Goal: Task Accomplishment & Management: Use online tool/utility

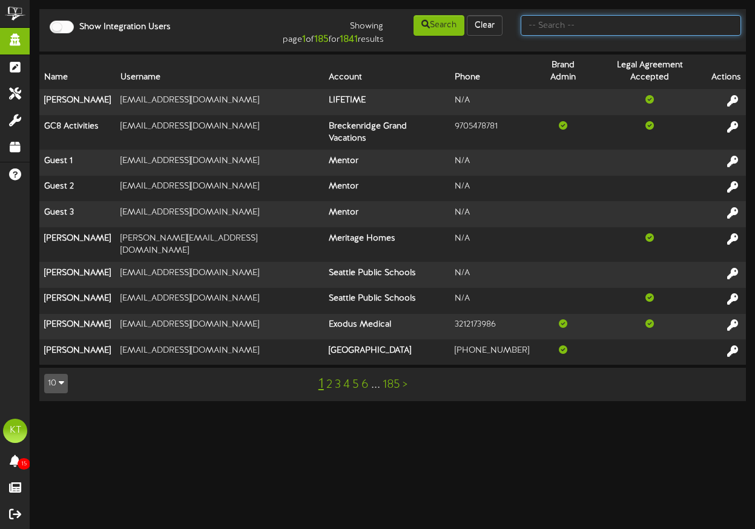
click at [608, 25] on input "text" at bounding box center [631, 25] width 220 height 21
type input "[PERSON_NAME]"
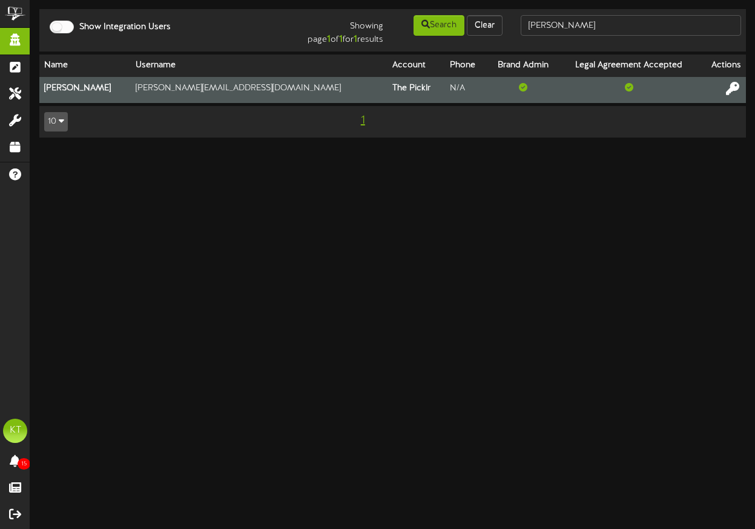
click at [734, 88] on icon at bounding box center [732, 87] width 13 height 13
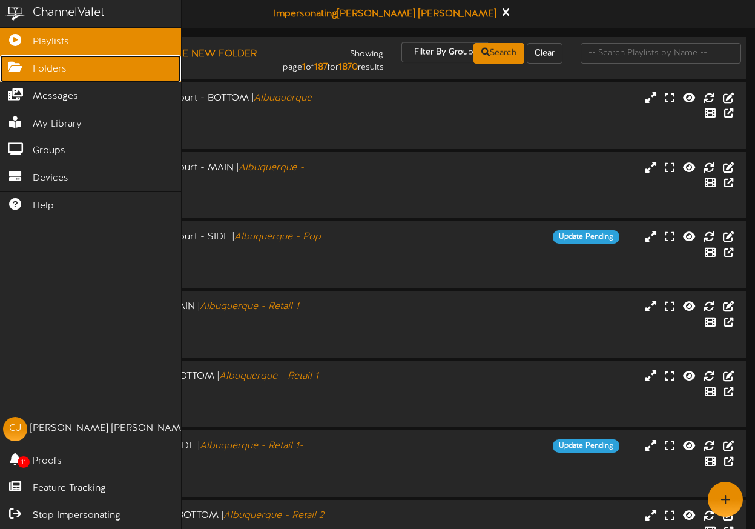
click at [109, 68] on link "Folders" at bounding box center [90, 68] width 181 height 27
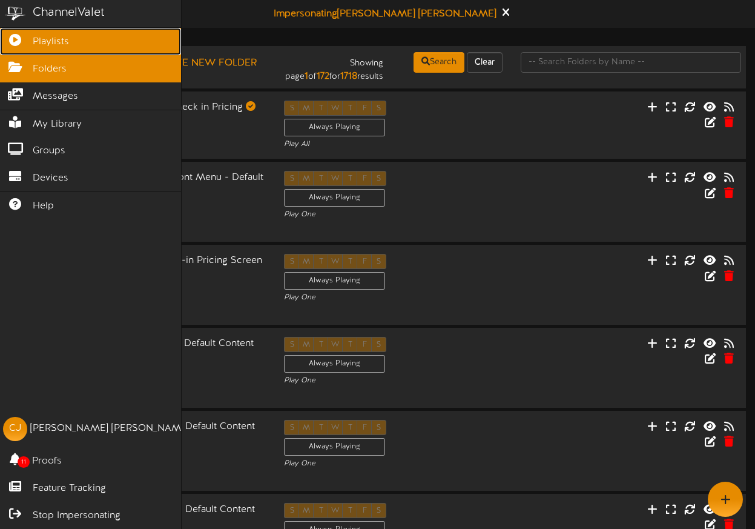
click at [19, 38] on icon at bounding box center [15, 38] width 30 height 9
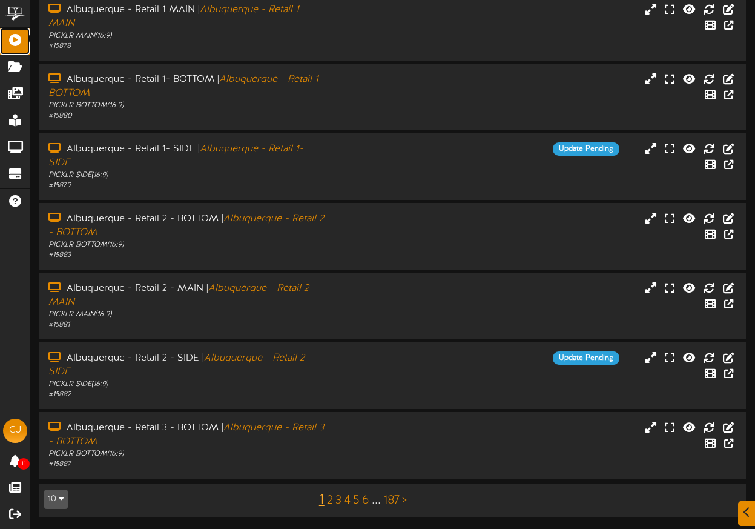
scroll to position [298, 0]
click at [199, 306] on div "Albuquerque - Retail 2 - MAIN | Albuquerque - Retail 2 - MAIN" at bounding box center [185, 296] width 277 height 28
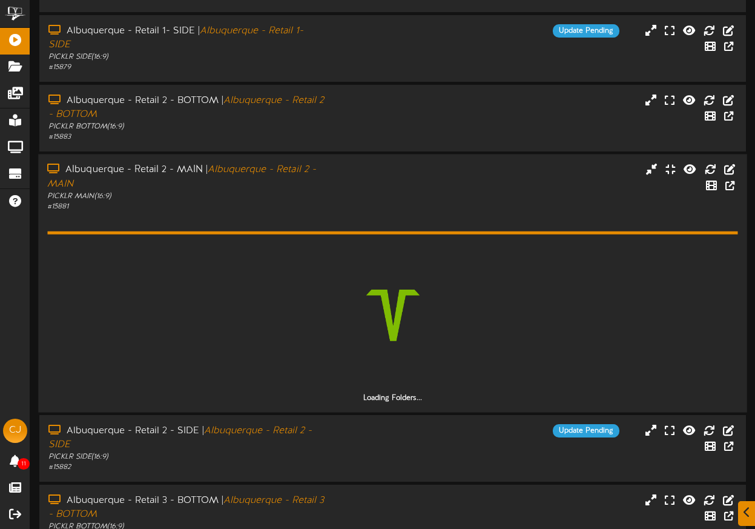
scroll to position [489, 0]
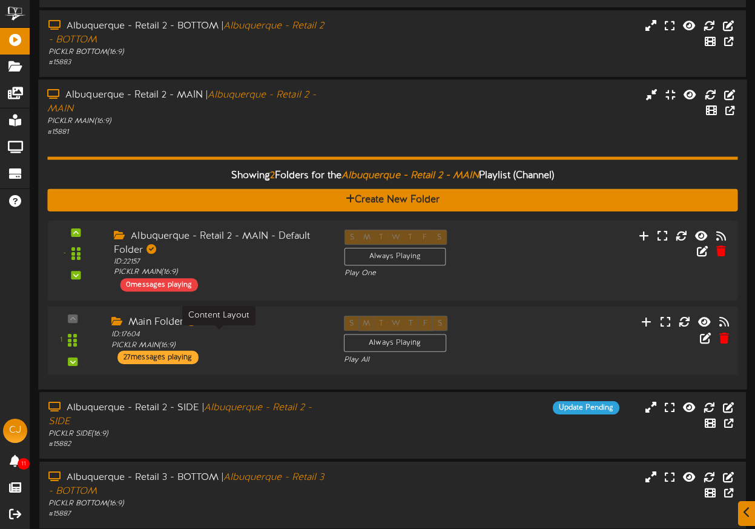
click at [285, 339] on div "ID: 17604 PICKLR MAIN ( 16:9 )" at bounding box center [218, 339] width 214 height 21
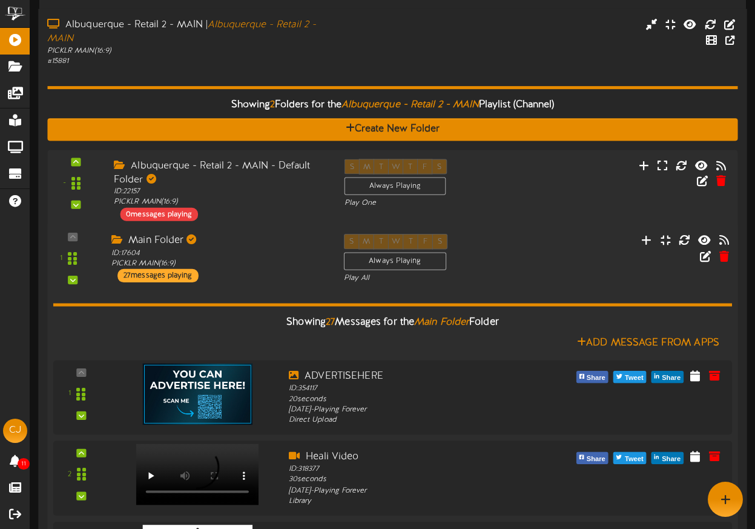
scroll to position [548, 0]
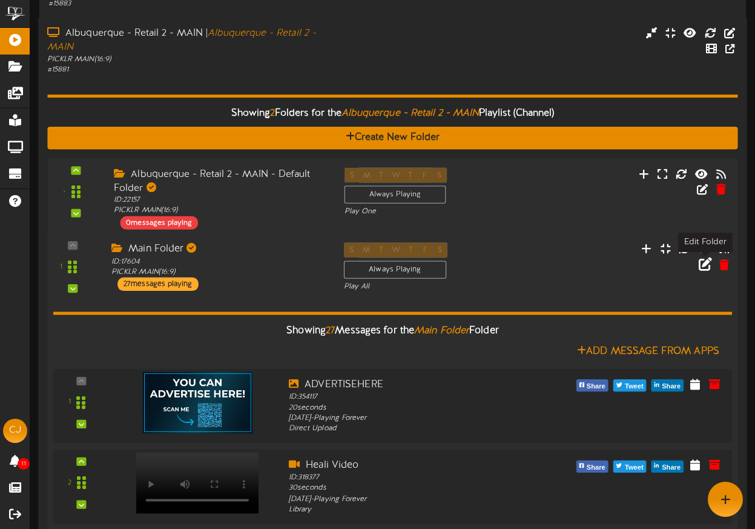
click at [699, 265] on icon at bounding box center [705, 263] width 13 height 13
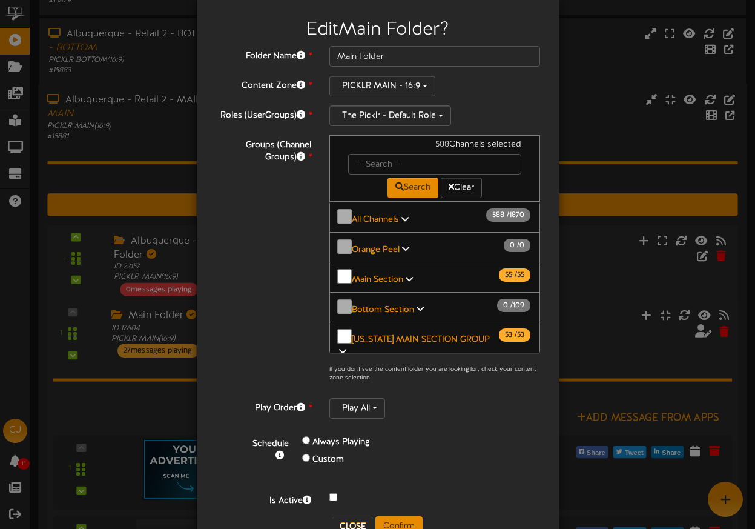
scroll to position [25, 0]
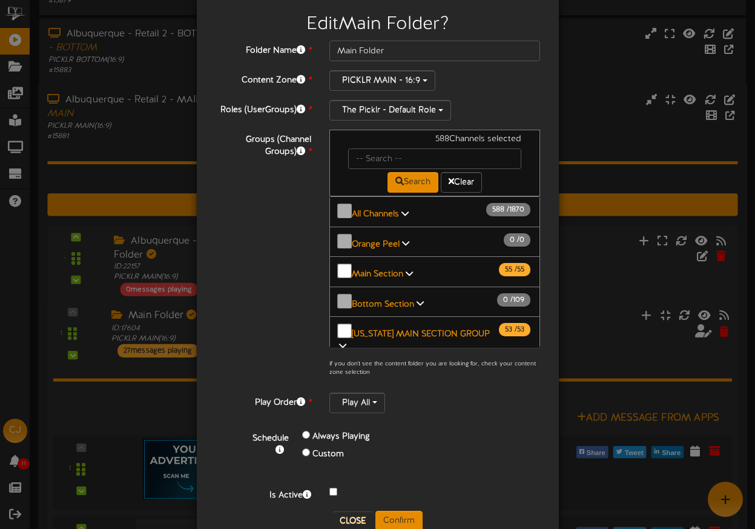
click at [406, 269] on icon at bounding box center [409, 273] width 7 height 8
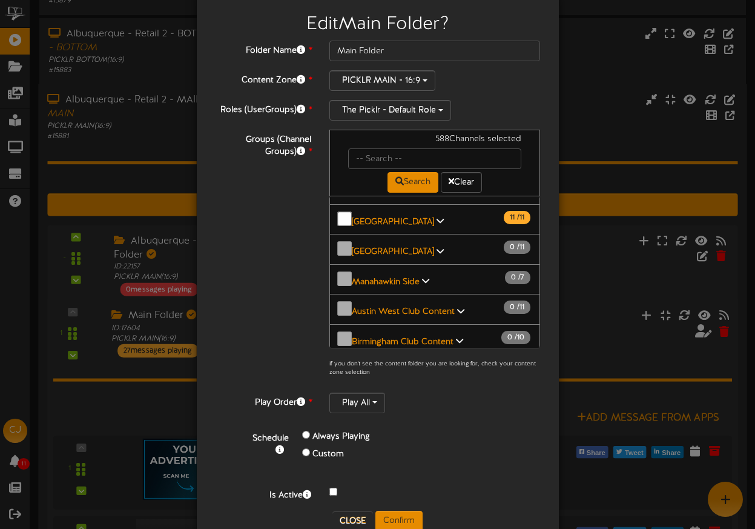
scroll to position [1937, 0]
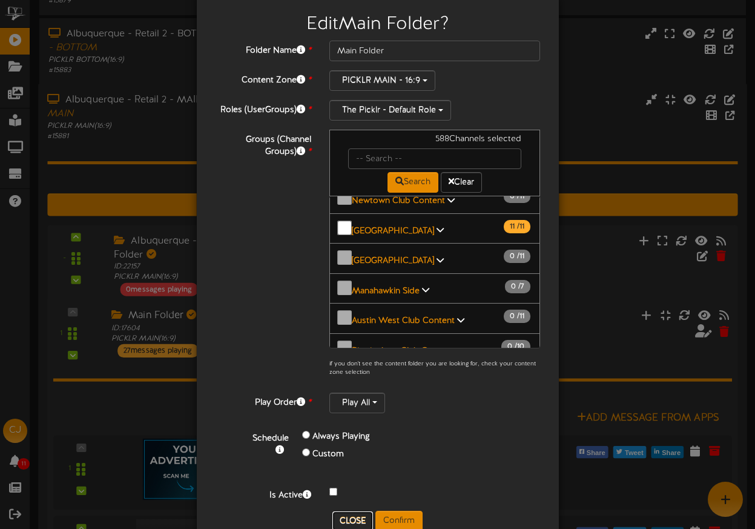
click at [348, 518] on button "Close" at bounding box center [352, 520] width 41 height 19
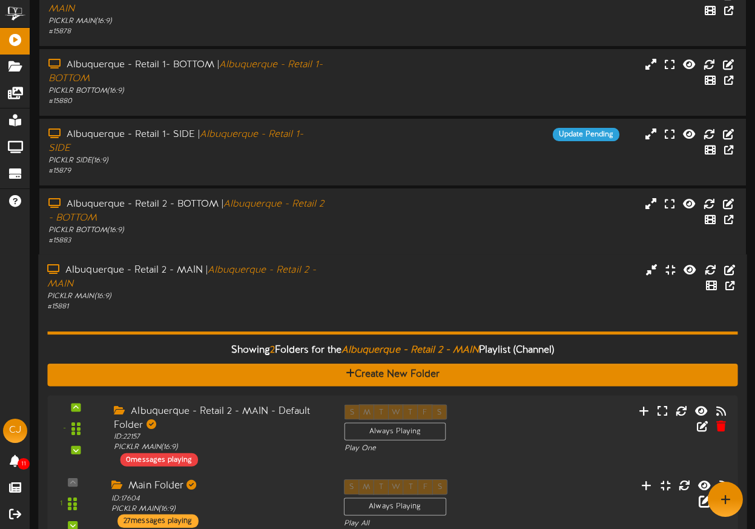
scroll to position [0, 0]
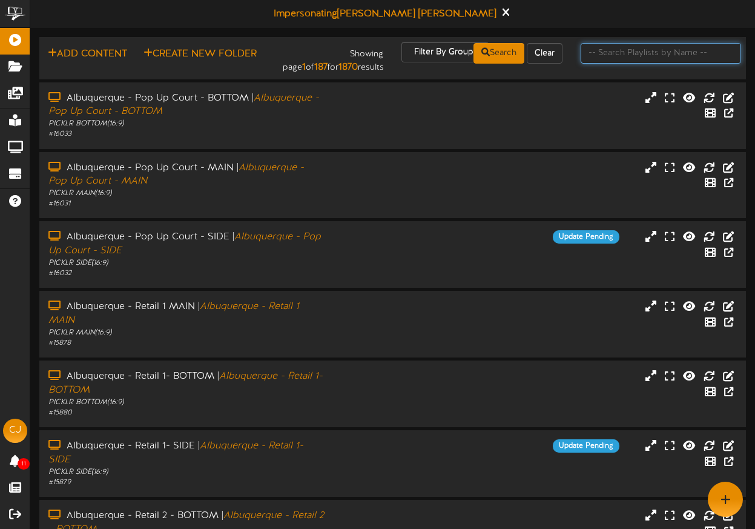
click at [612, 55] on input "text" at bounding box center [661, 53] width 160 height 21
type input "newtown"
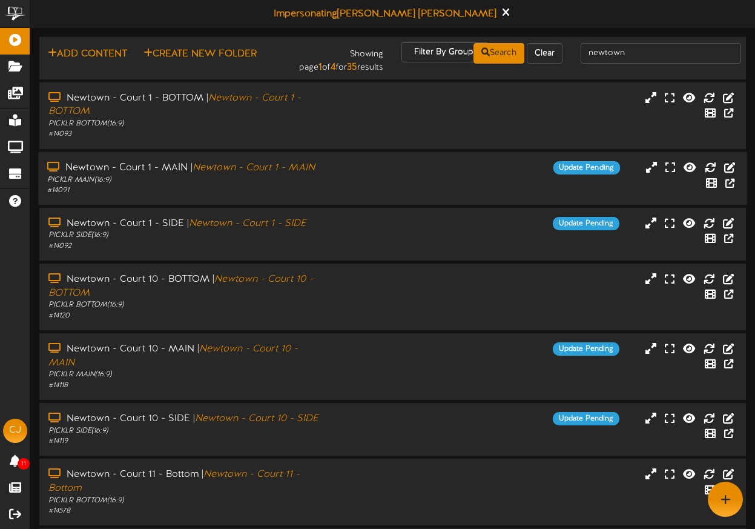
click at [331, 176] on div "Newtown - Court 1 - MAIN | Newtown - Court 1 - MAIN PICKLR MAIN ( 16:9 ) # 14091" at bounding box center [186, 177] width 296 height 35
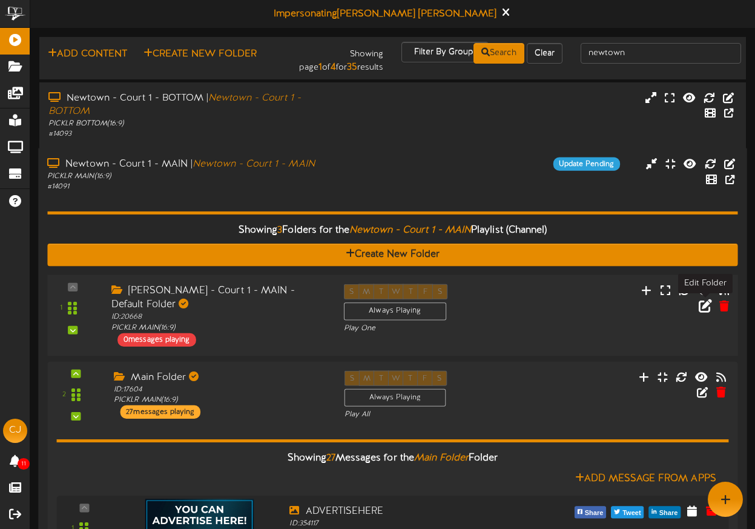
click at [702, 309] on icon at bounding box center [705, 305] width 13 height 13
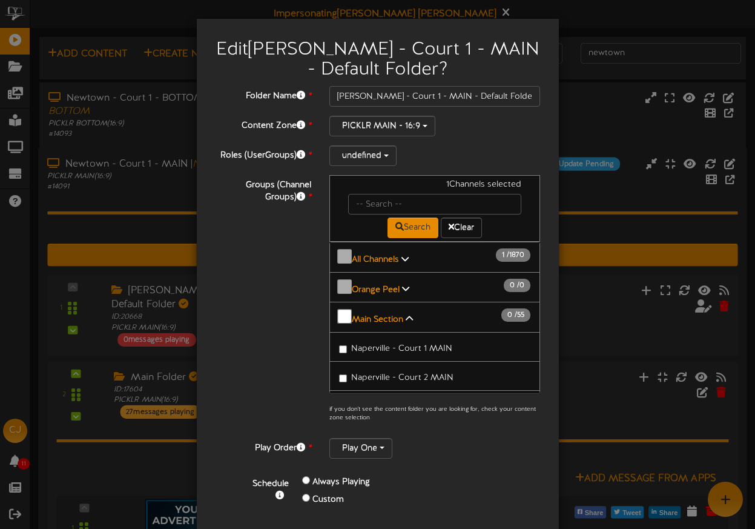
click at [406, 314] on icon at bounding box center [409, 318] width 7 height 8
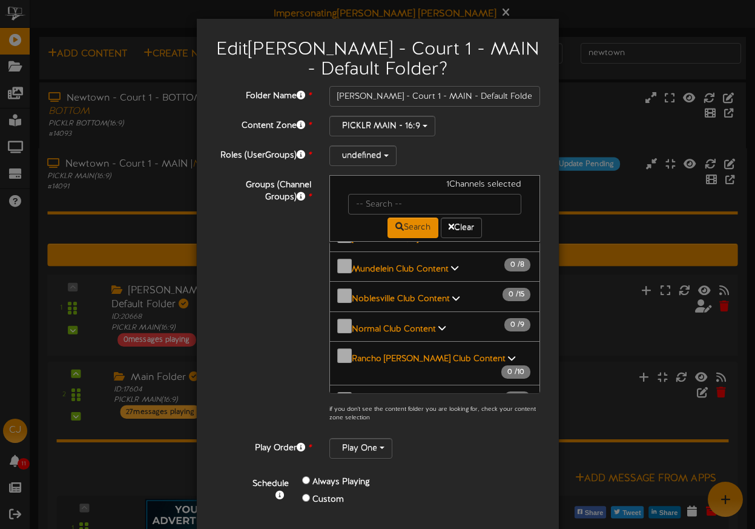
scroll to position [701, 0]
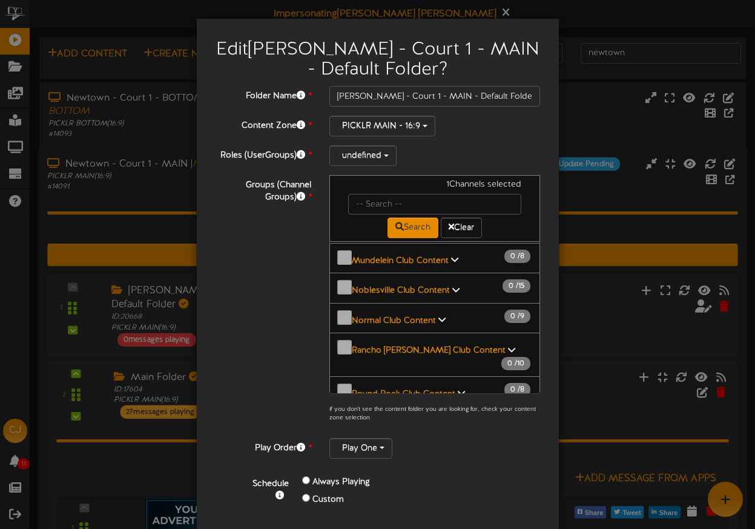
click at [257, 339] on div "Groups (Channel Groups) * 1 Channels selected Search Clear All Channels 1 1870" at bounding box center [378, 302] width 344 height 254
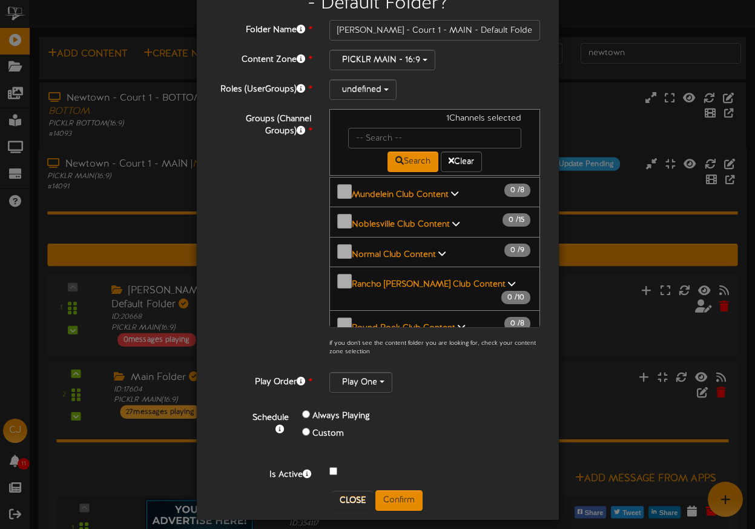
scroll to position [76, 0]
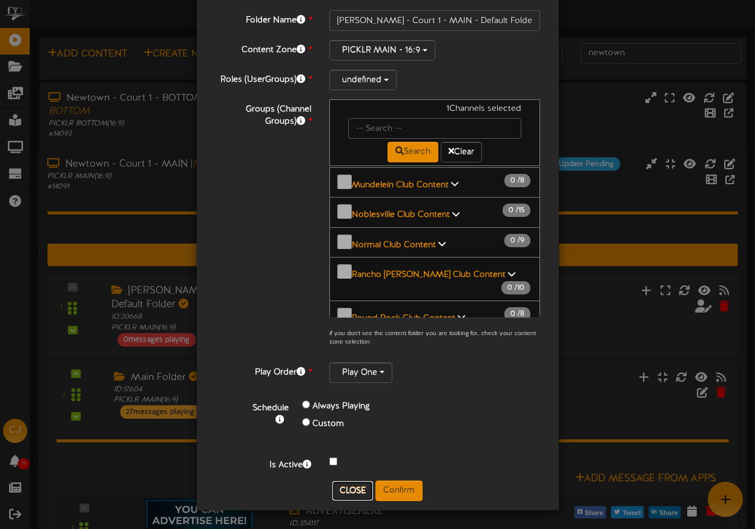
click at [348, 489] on button "Close" at bounding box center [352, 490] width 41 height 19
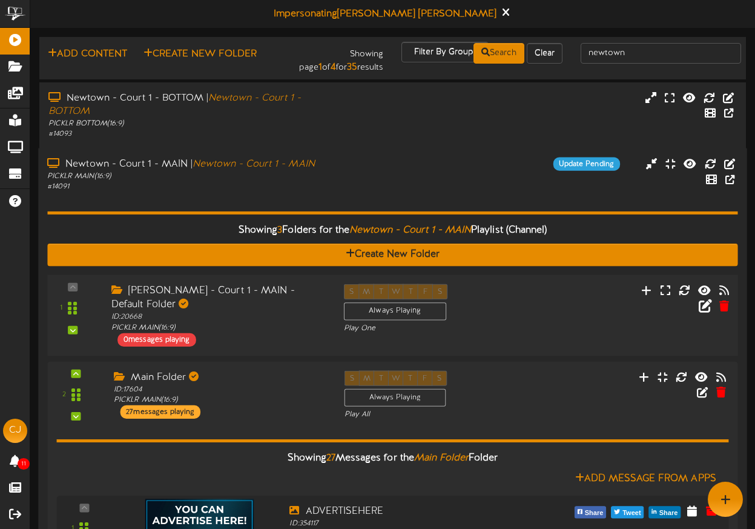
click at [302, 180] on div "PICKLR MAIN ( 16:9 )" at bounding box center [185, 176] width 277 height 10
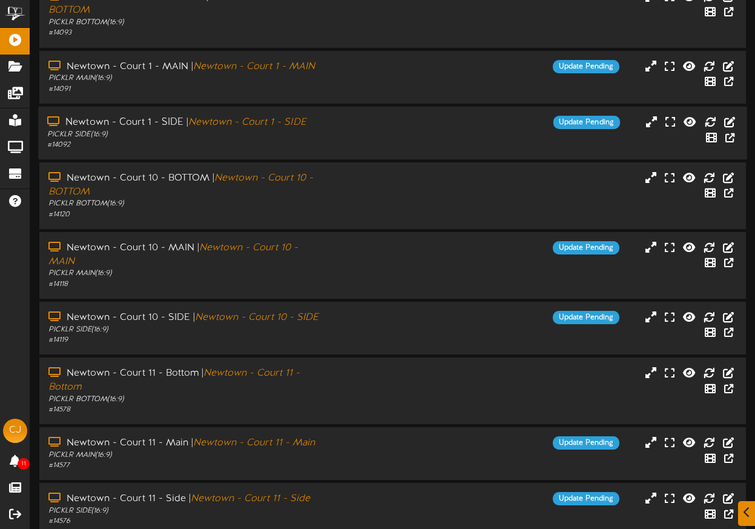
scroll to position [114, 0]
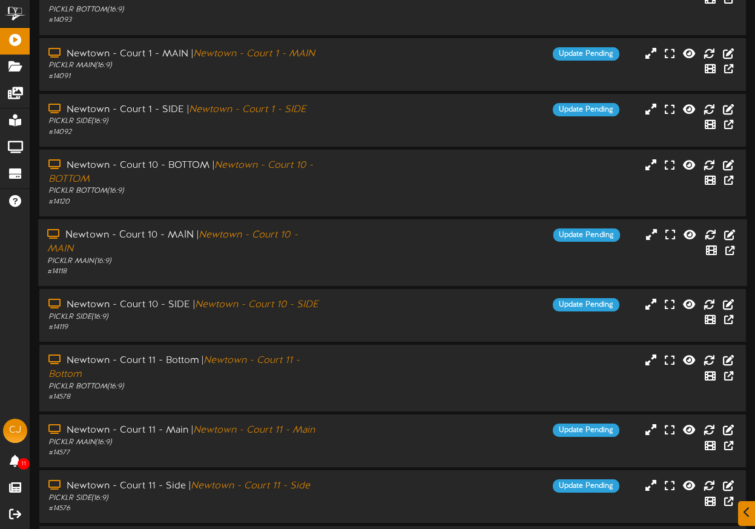
click at [314, 250] on div "Newtown - Court 10 - MAIN | Newtown - Court 10 - MAIN" at bounding box center [185, 242] width 277 height 28
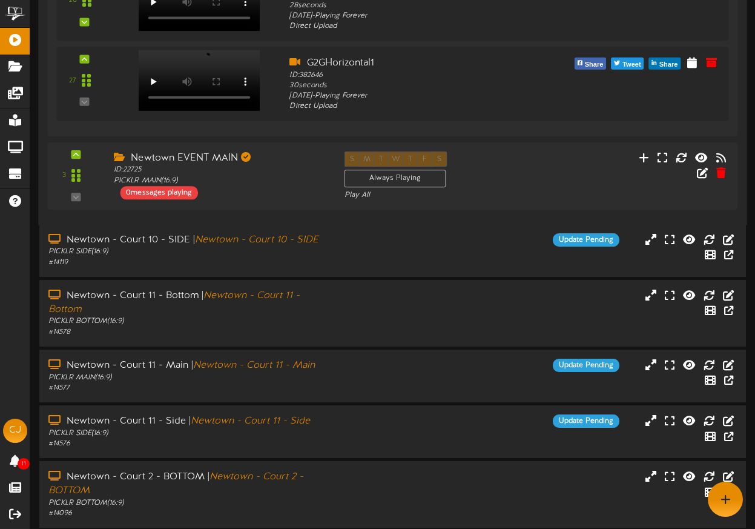
scroll to position [2710, 0]
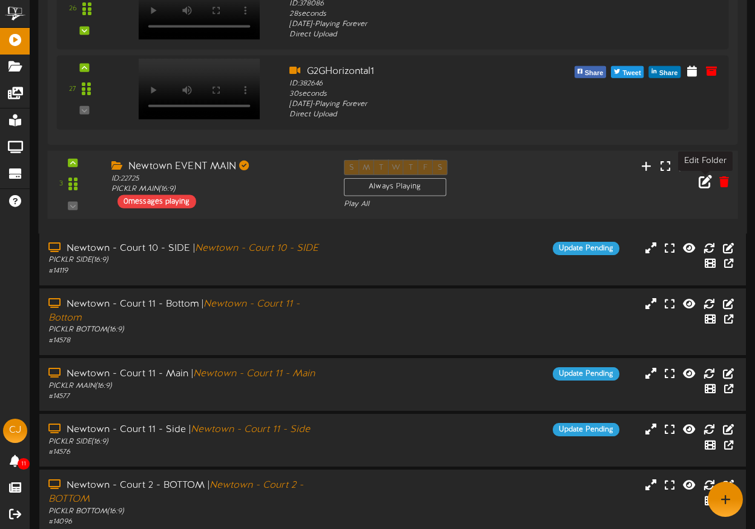
click at [706, 185] on icon at bounding box center [705, 180] width 13 height 13
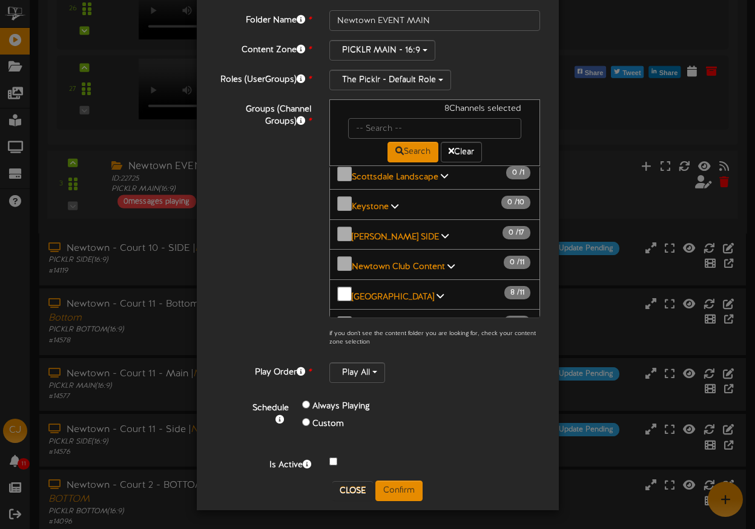
scroll to position [233, 0]
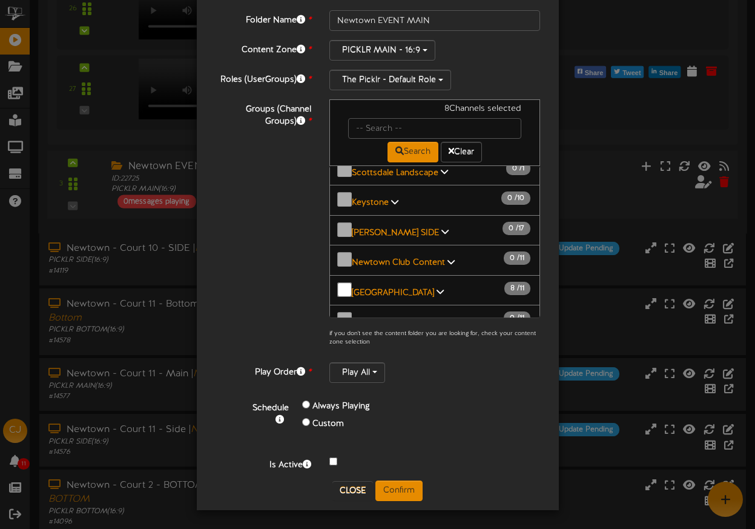
click at [437, 287] on icon at bounding box center [440, 291] width 7 height 8
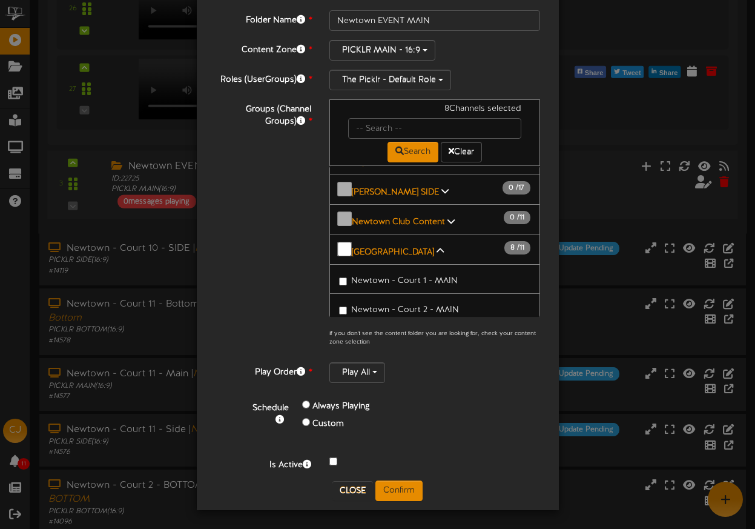
scroll to position [265, 0]
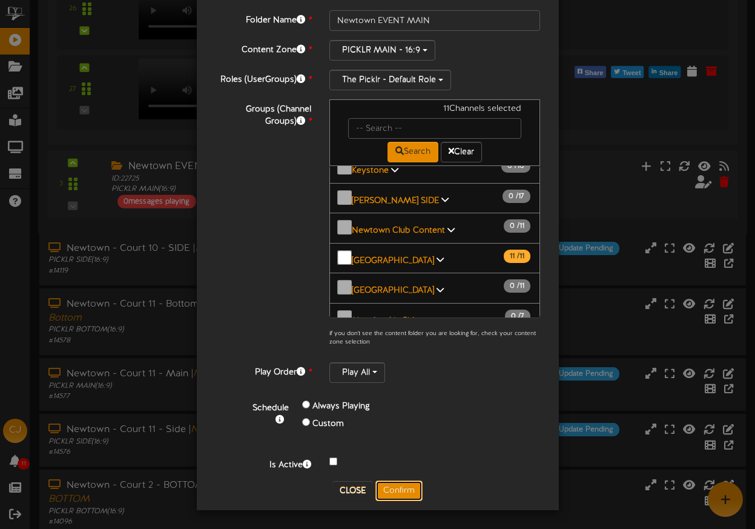
click at [396, 486] on button "Confirm" at bounding box center [398, 490] width 47 height 21
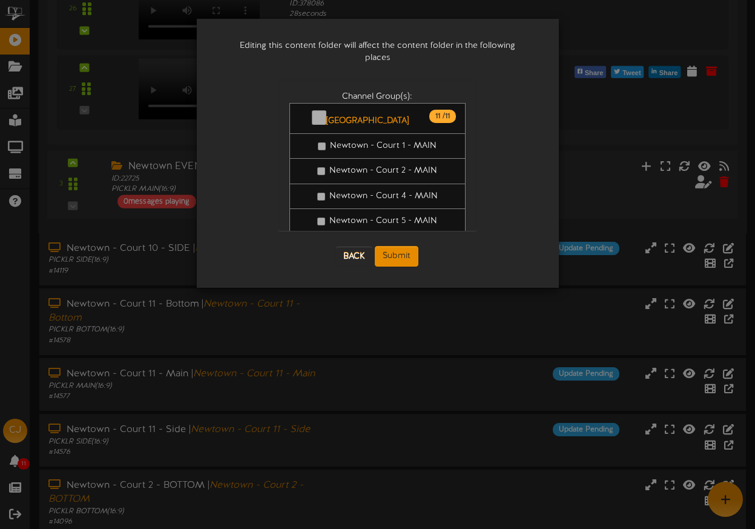
scroll to position [0, 0]
click at [405, 246] on button "Submit" at bounding box center [397, 256] width 44 height 21
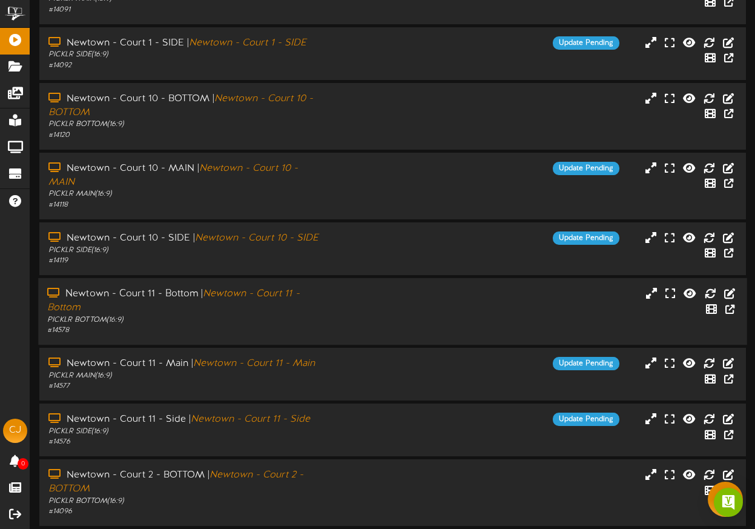
scroll to position [173, 0]
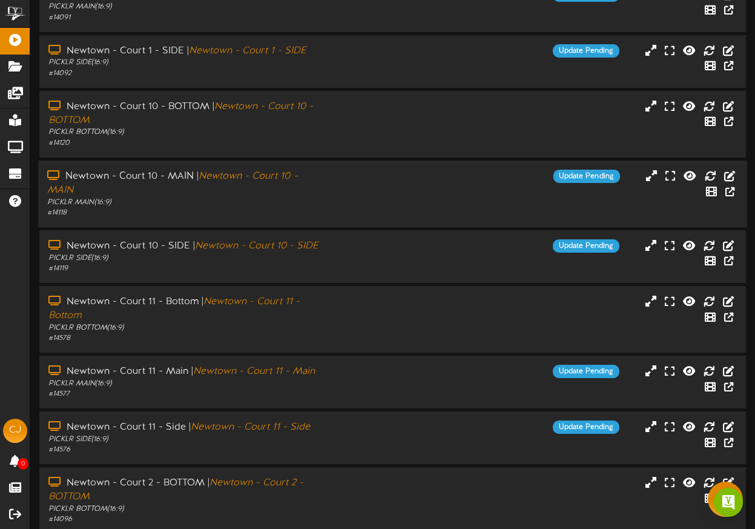
click at [297, 203] on div "PICKLR MAIN ( 16:9 )" at bounding box center [185, 202] width 277 height 10
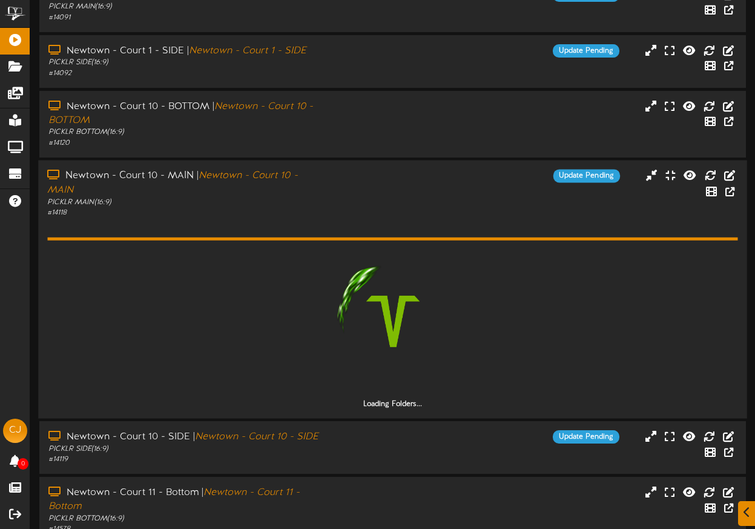
scroll to position [420, 0]
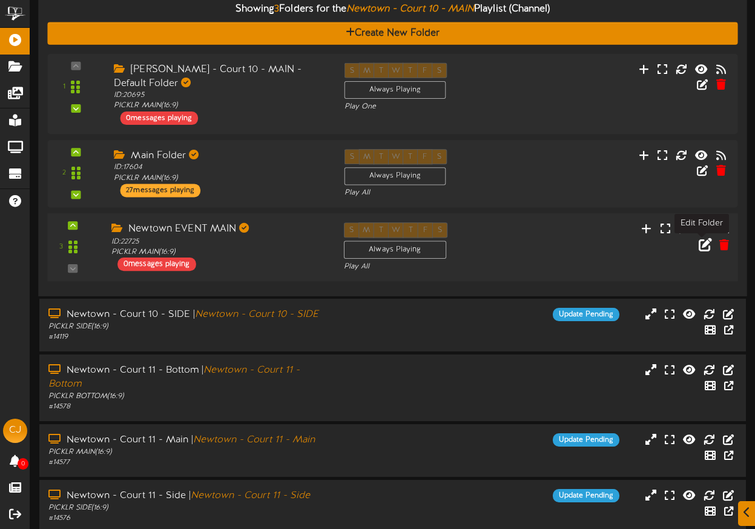
click at [699, 245] on icon at bounding box center [705, 243] width 13 height 13
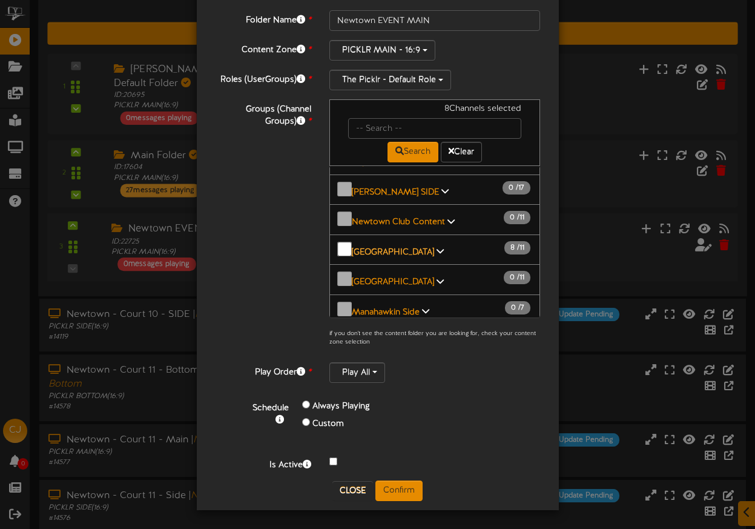
scroll to position [271, 0]
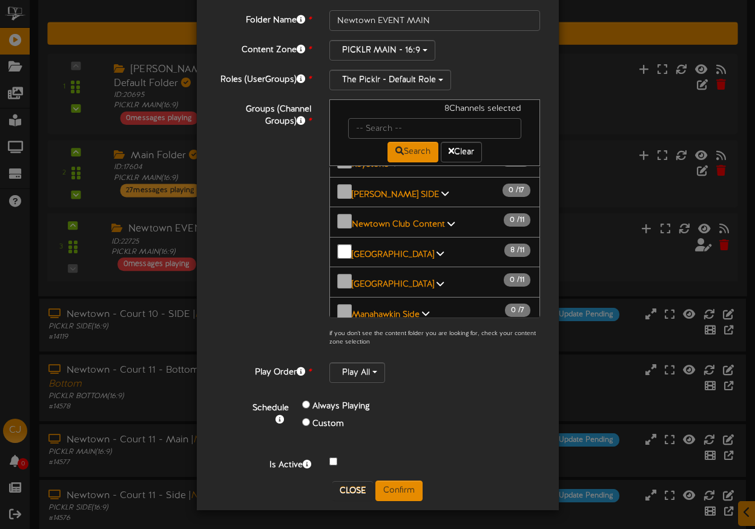
click at [437, 249] on icon at bounding box center [440, 253] width 7 height 8
click at [398, 489] on button "Confirm" at bounding box center [398, 490] width 47 height 21
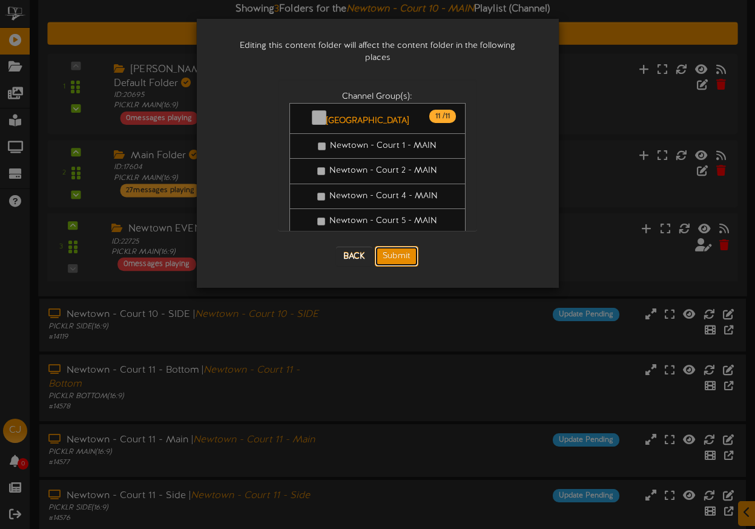
click at [404, 246] on button "Submit" at bounding box center [397, 256] width 44 height 21
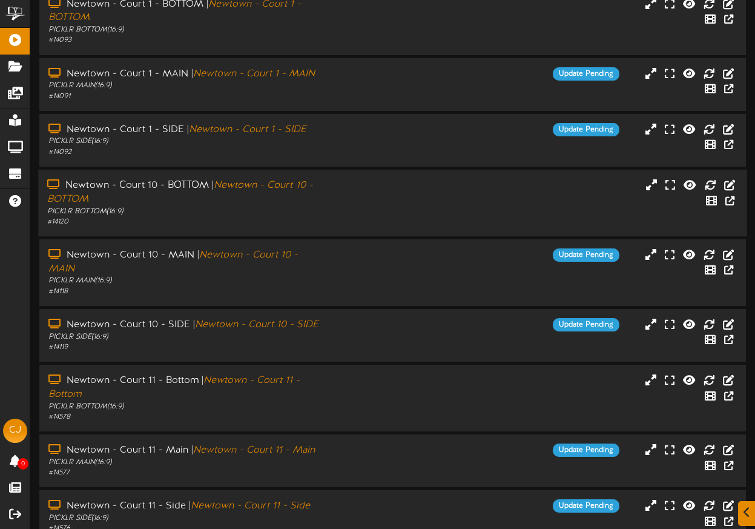
scroll to position [99, 0]
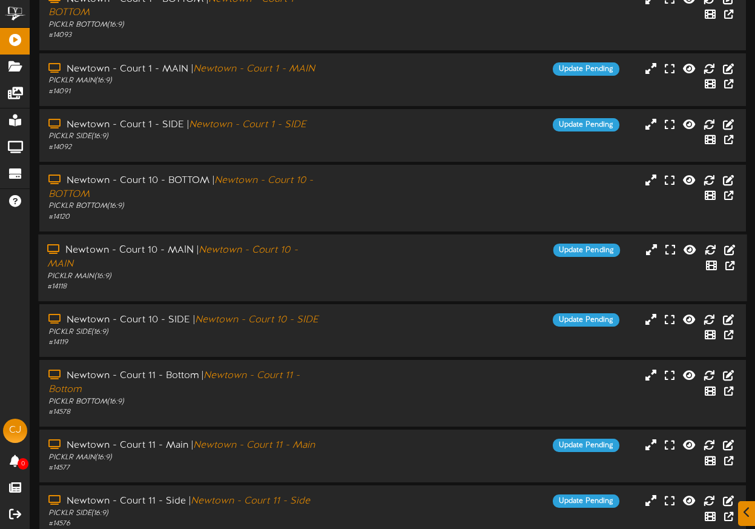
click at [244, 278] on div "PICKLR MAIN ( 16:9 )" at bounding box center [185, 276] width 277 height 10
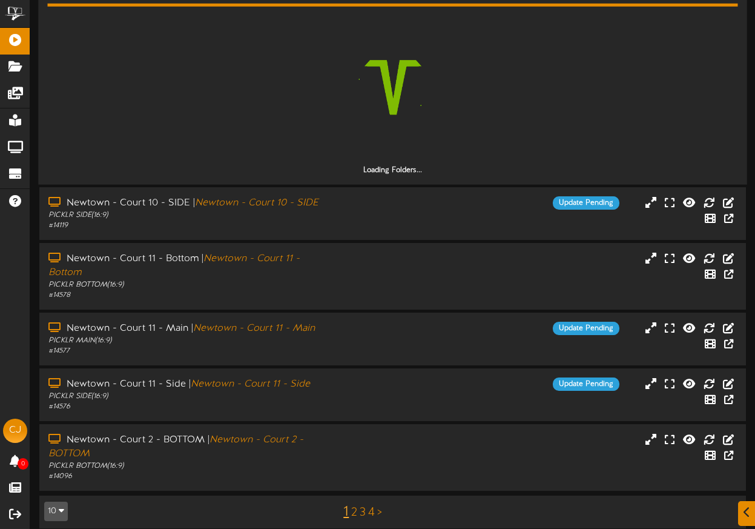
scroll to position [417, 0]
